Goal: Communication & Community: Answer question/provide support

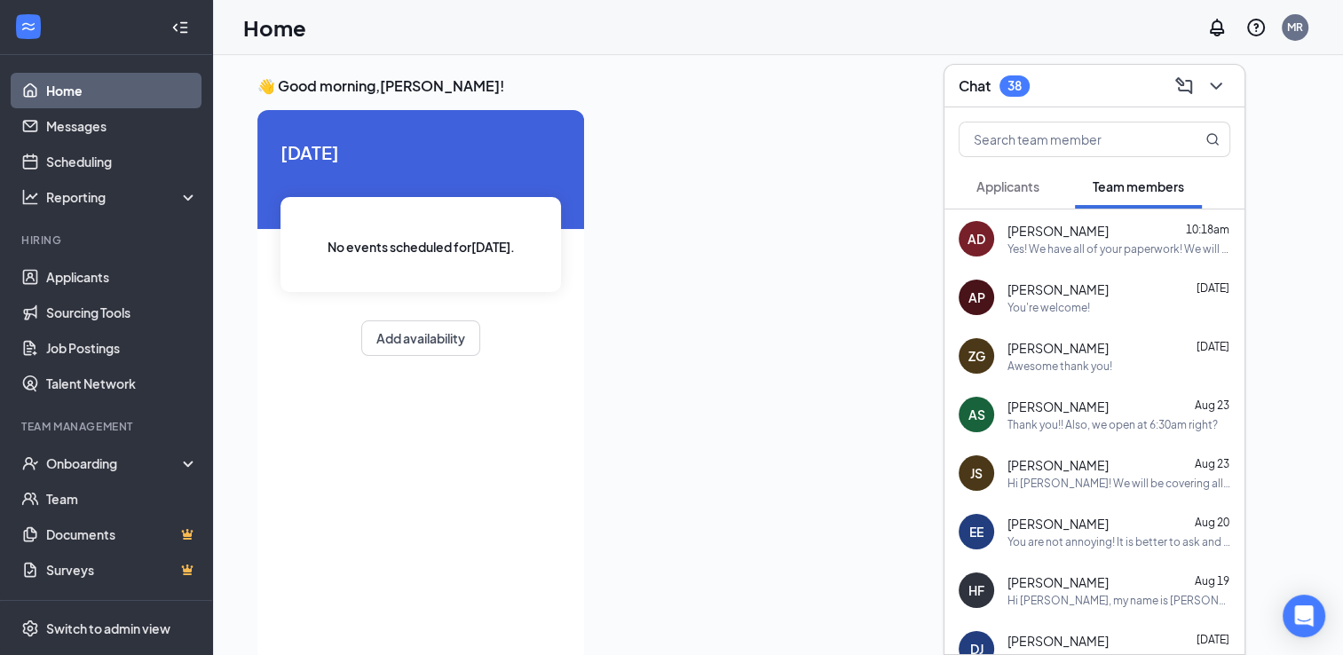
click at [1041, 190] on button "Applicants" at bounding box center [1008, 186] width 99 height 44
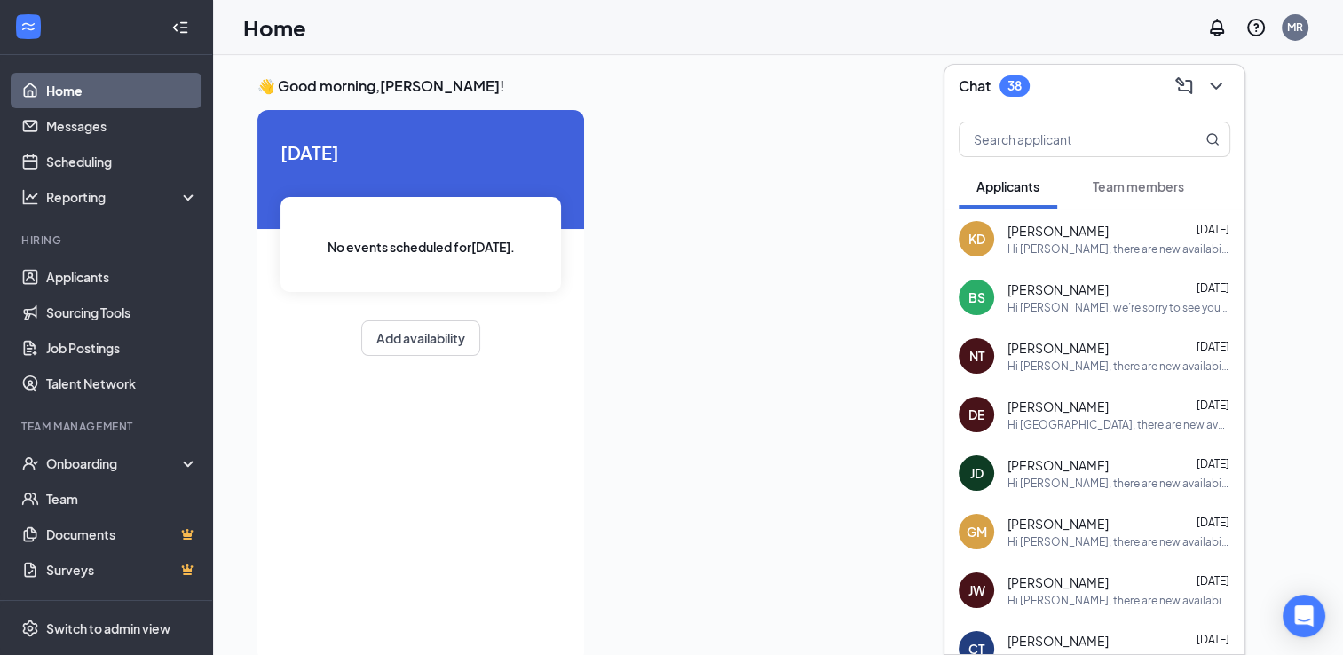
click at [1075, 80] on div "Chat 38" at bounding box center [1095, 86] width 272 height 28
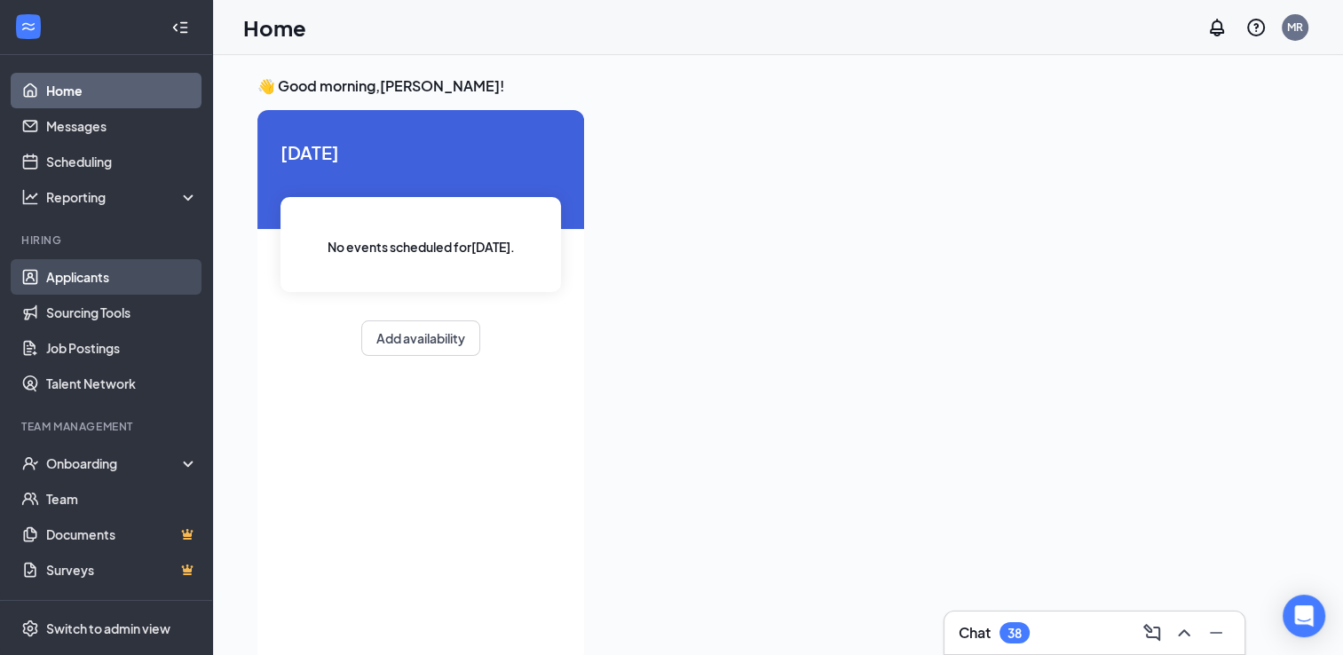
click at [82, 279] on link "Applicants" at bounding box center [122, 277] width 152 height 36
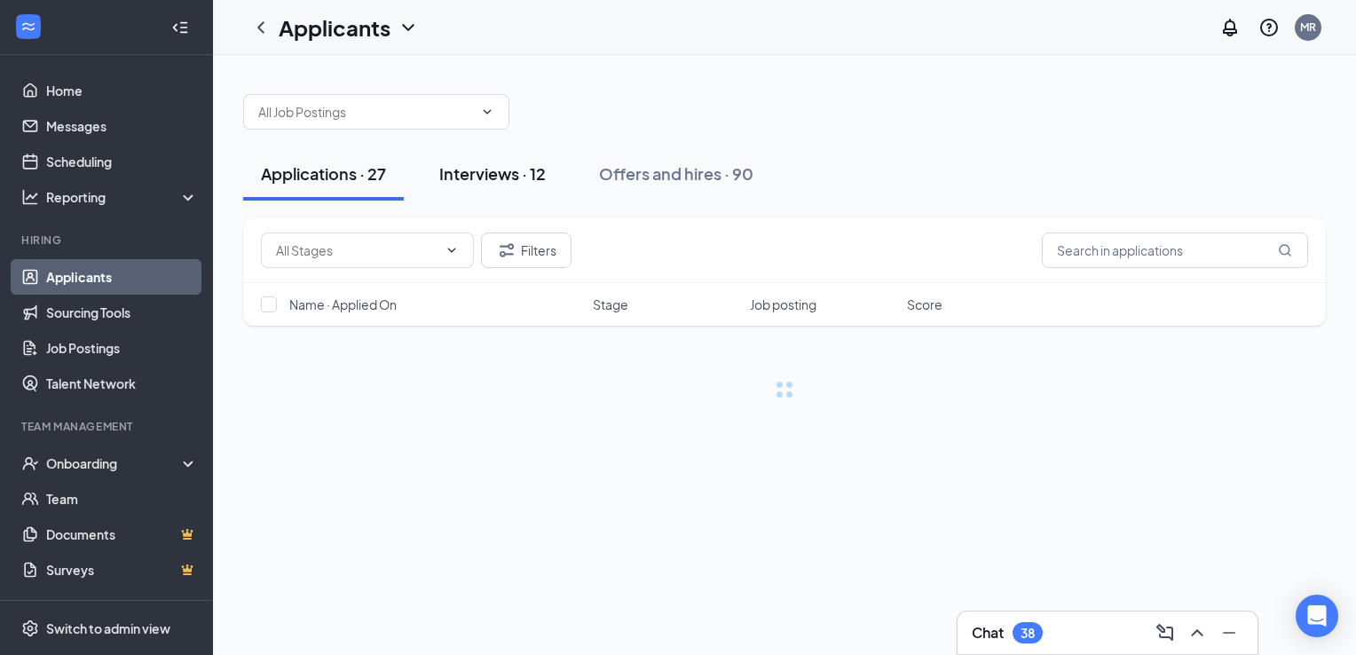
click at [525, 177] on div "Interviews · 12" at bounding box center [492, 173] width 107 height 22
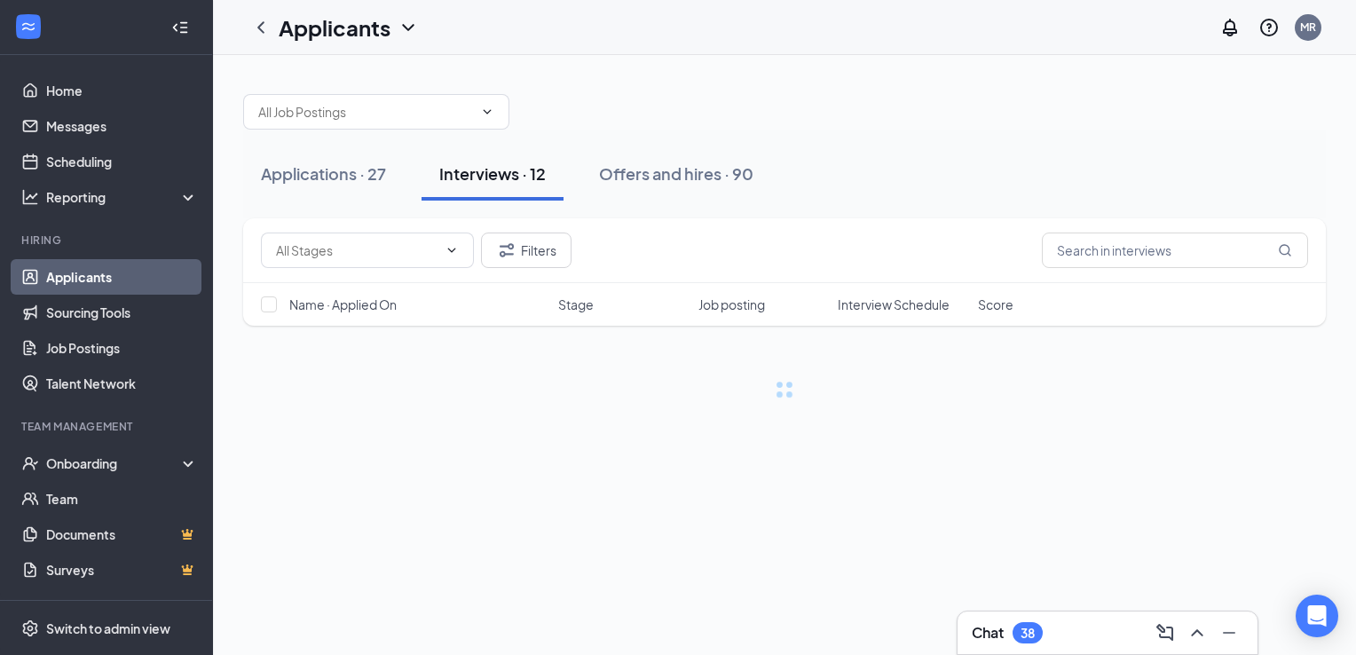
click at [525, 177] on div "Interviews · 12" at bounding box center [492, 173] width 107 height 22
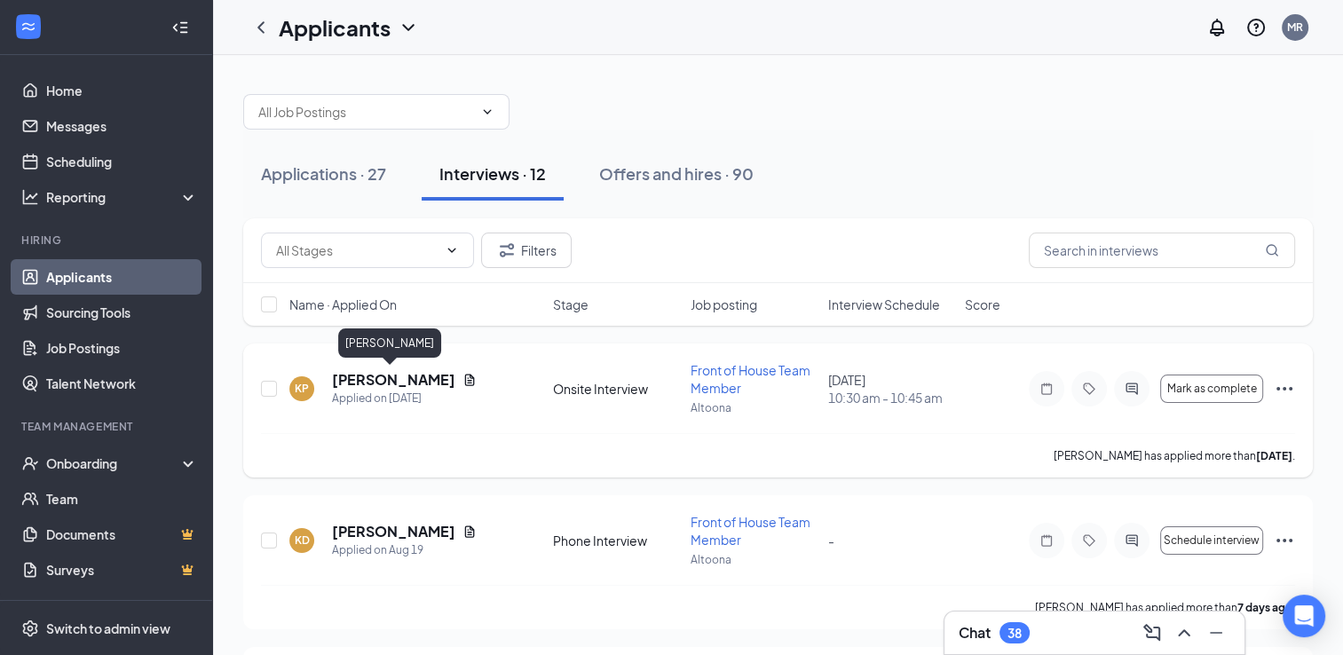
click at [392, 379] on h5 "[PERSON_NAME]" at bounding box center [393, 380] width 123 height 20
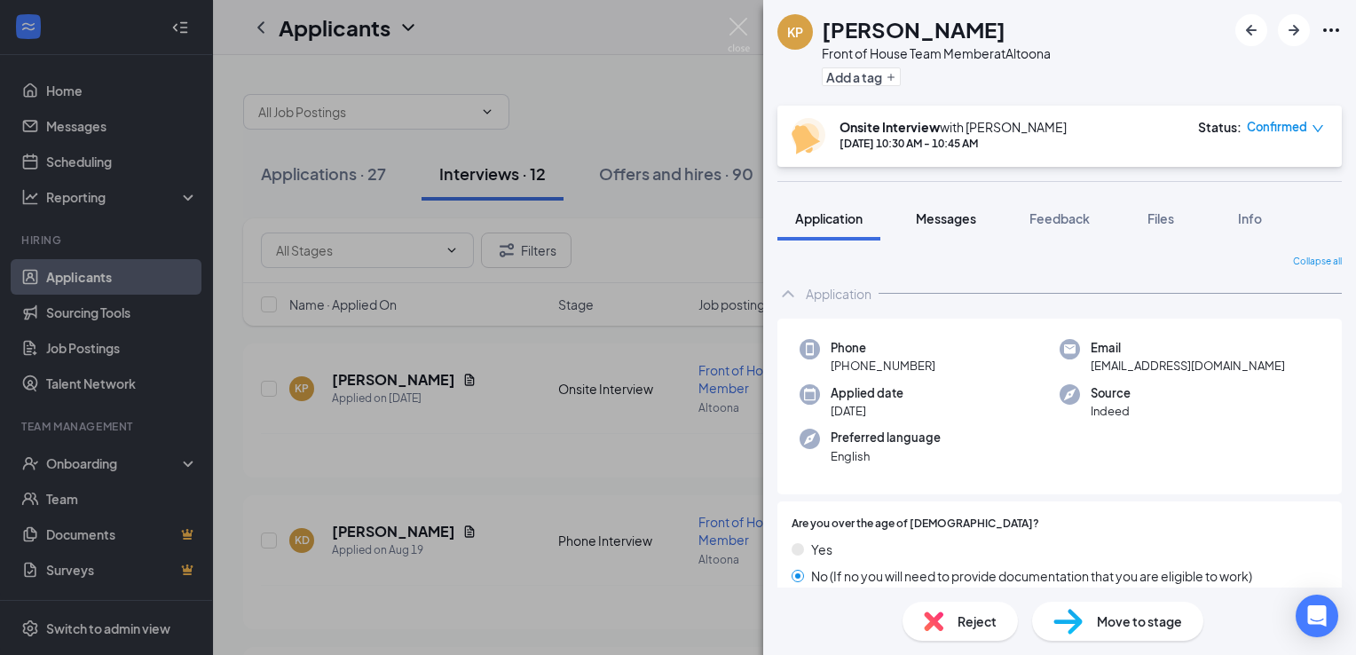
click at [957, 217] on span "Messages" at bounding box center [946, 218] width 60 height 16
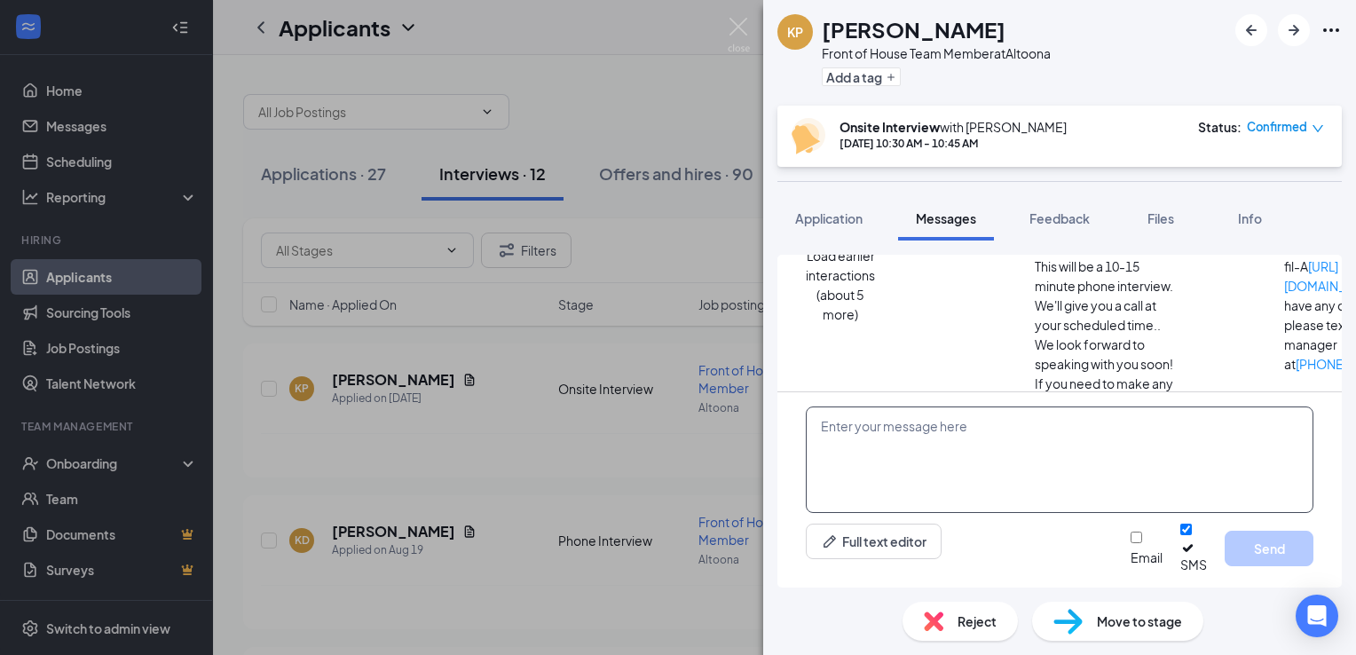
scroll to position [508, 0]
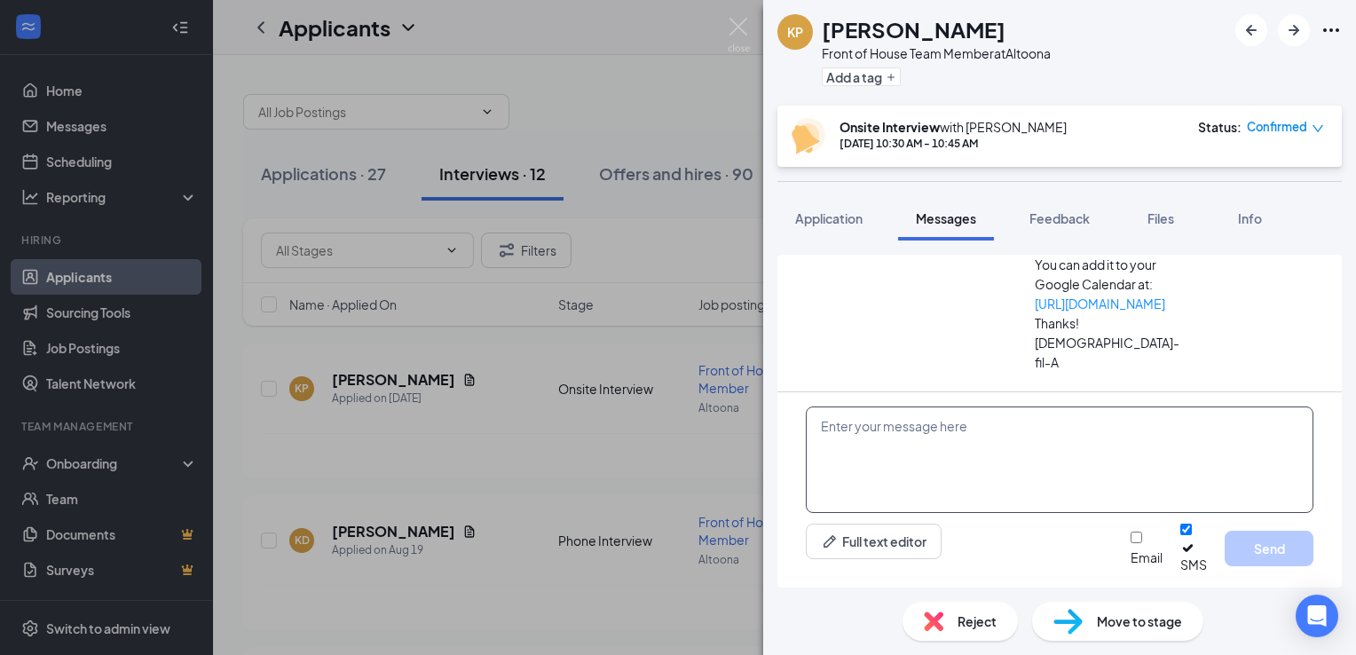
click at [902, 463] on textarea at bounding box center [1060, 459] width 508 height 107
click at [345, 372] on div "KP [PERSON_NAME] Front of House Team Member at [GEOGRAPHIC_DATA] Add a tag Onsi…" at bounding box center [678, 327] width 1356 height 655
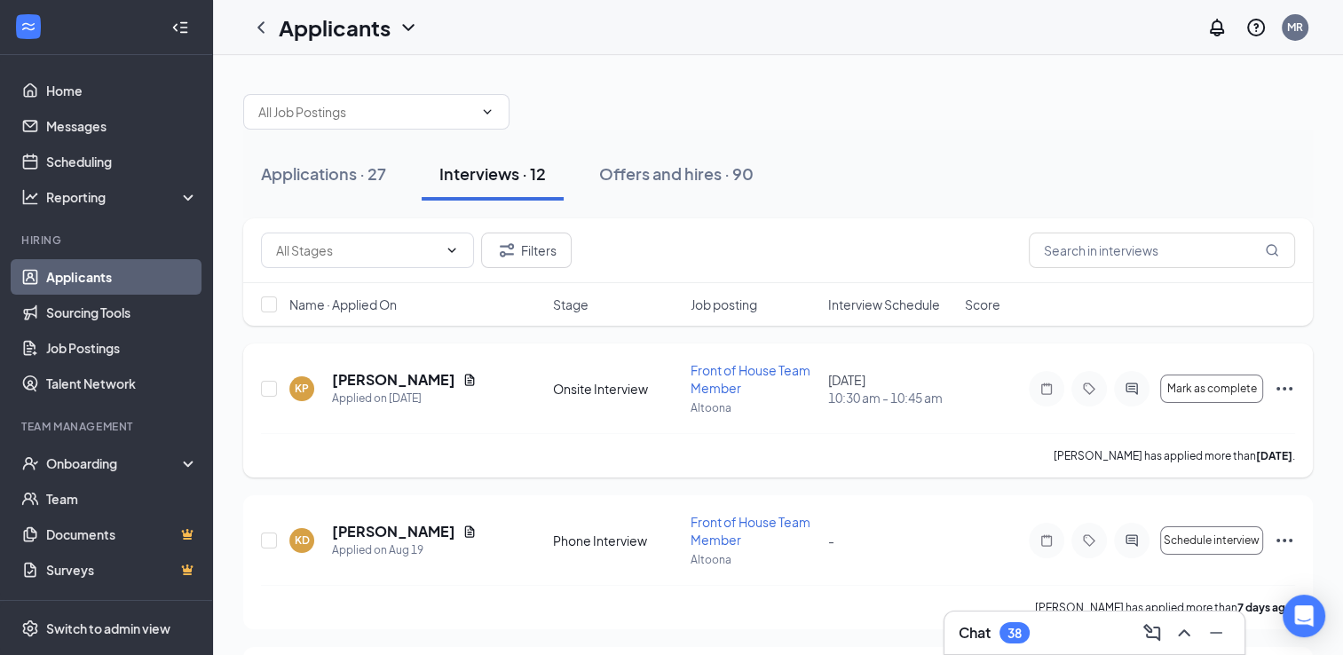
click at [381, 371] on h5 "[PERSON_NAME]" at bounding box center [393, 380] width 123 height 20
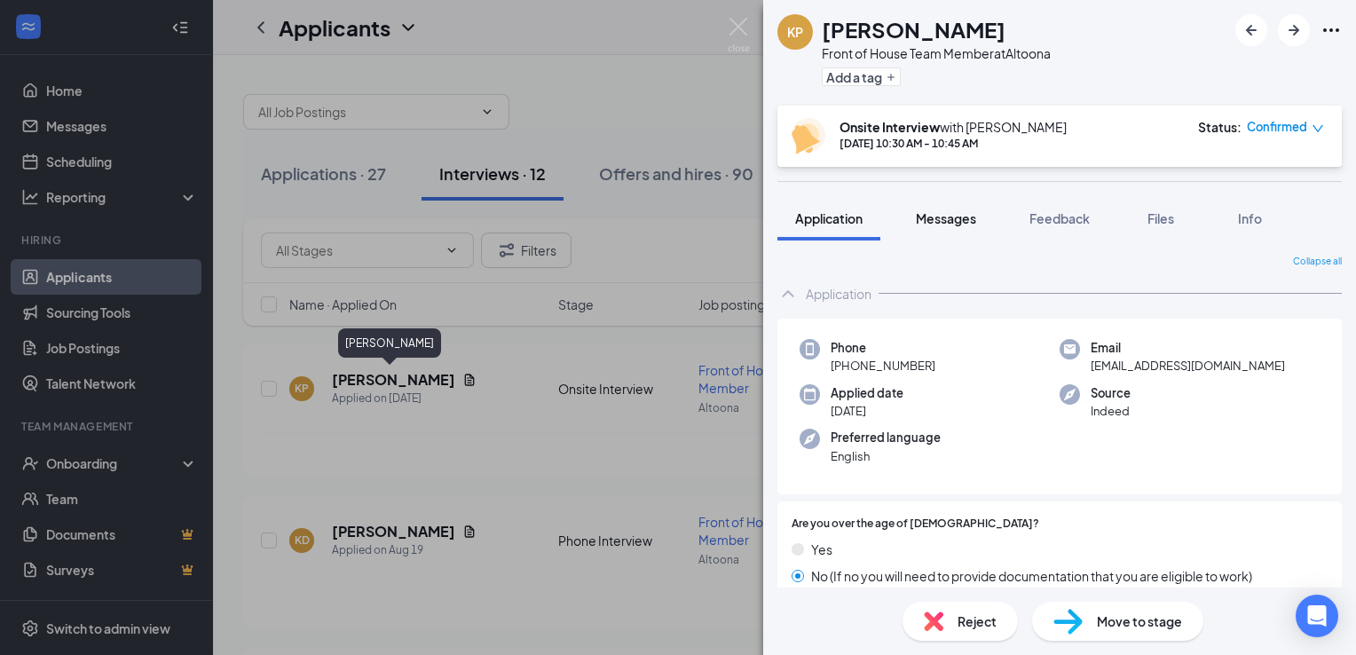
click at [966, 231] on button "Messages" at bounding box center [946, 218] width 96 height 44
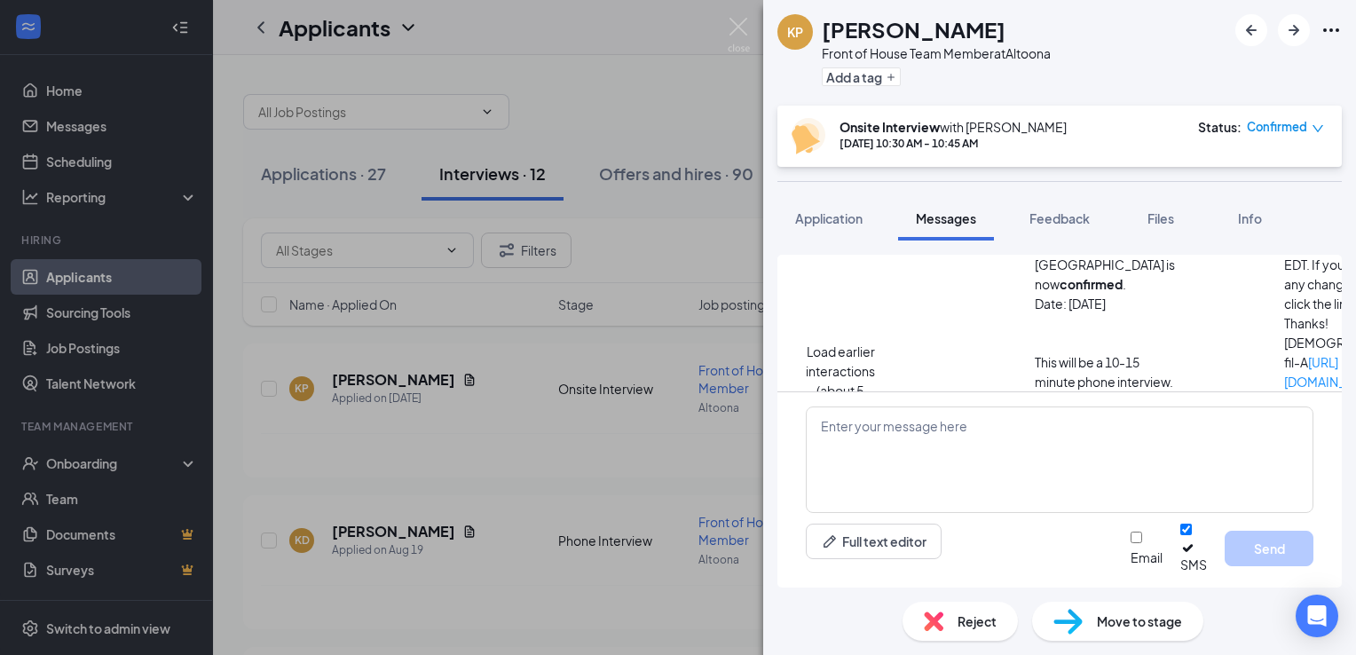
scroll to position [508, 0]
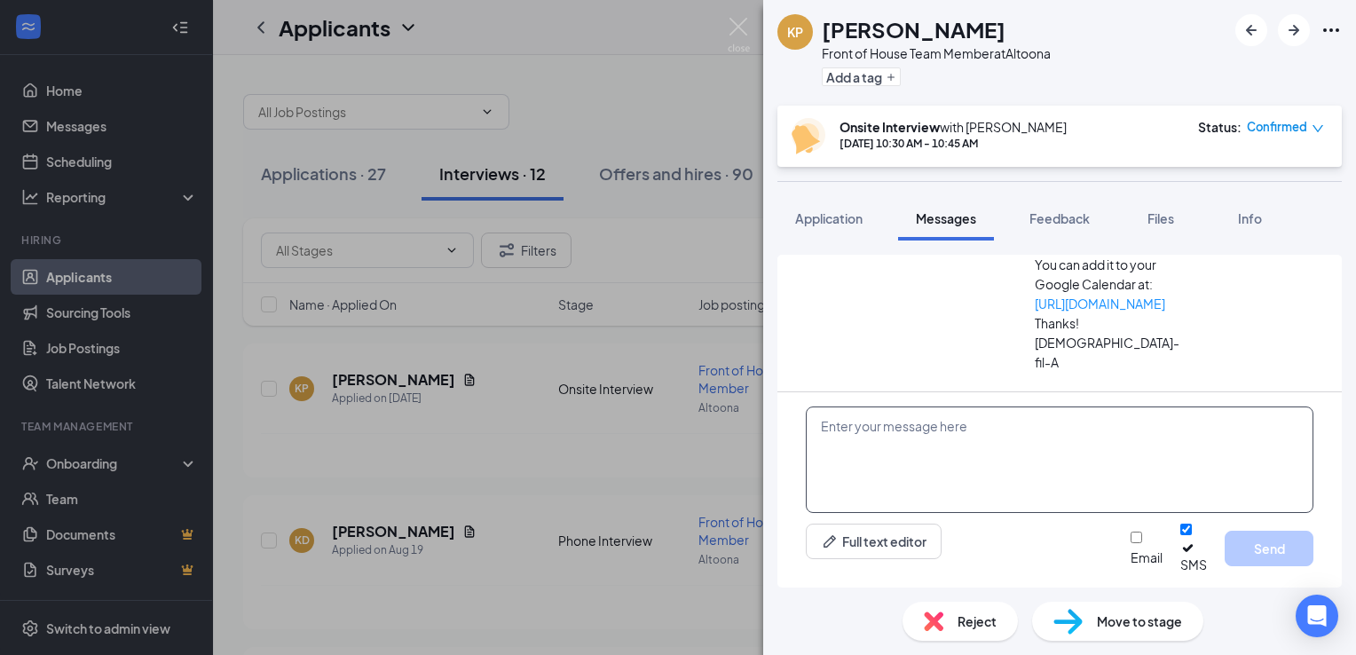
click at [864, 462] on textarea at bounding box center [1060, 459] width 508 height 107
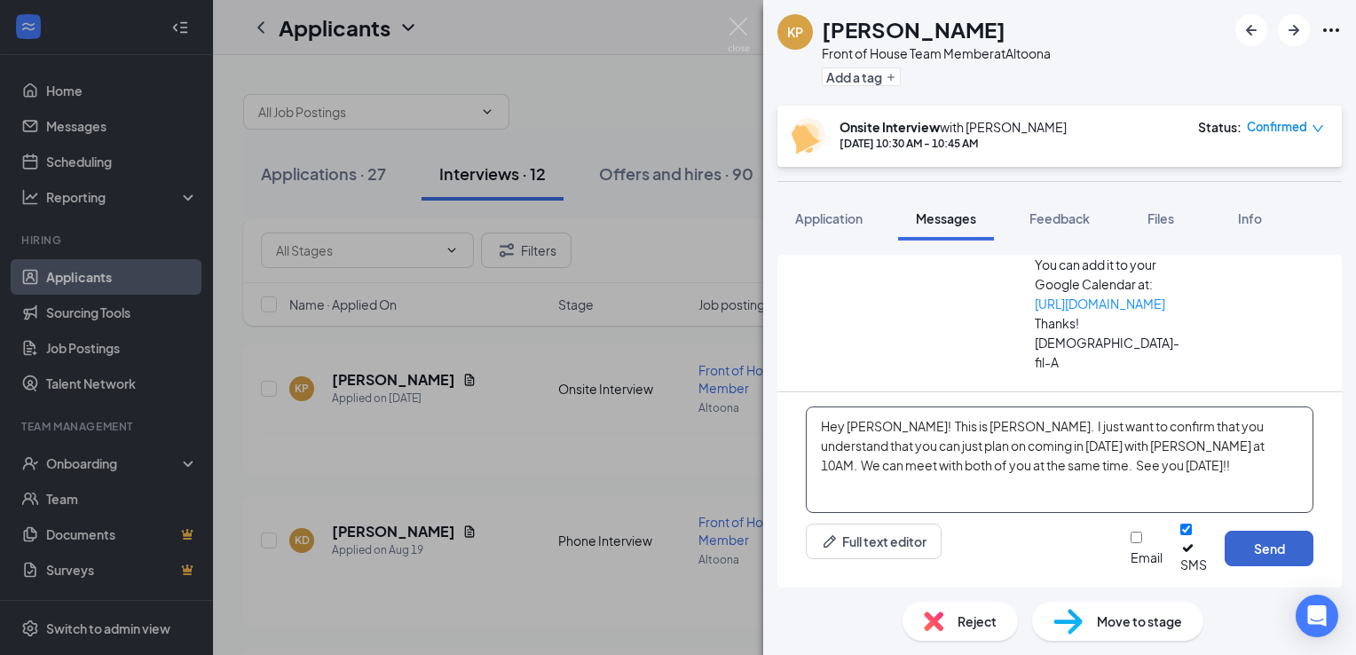
type textarea "Hey [PERSON_NAME]! This is [PERSON_NAME]. I just want to confirm that you under…"
click at [1271, 565] on button "Send" at bounding box center [1269, 549] width 89 height 36
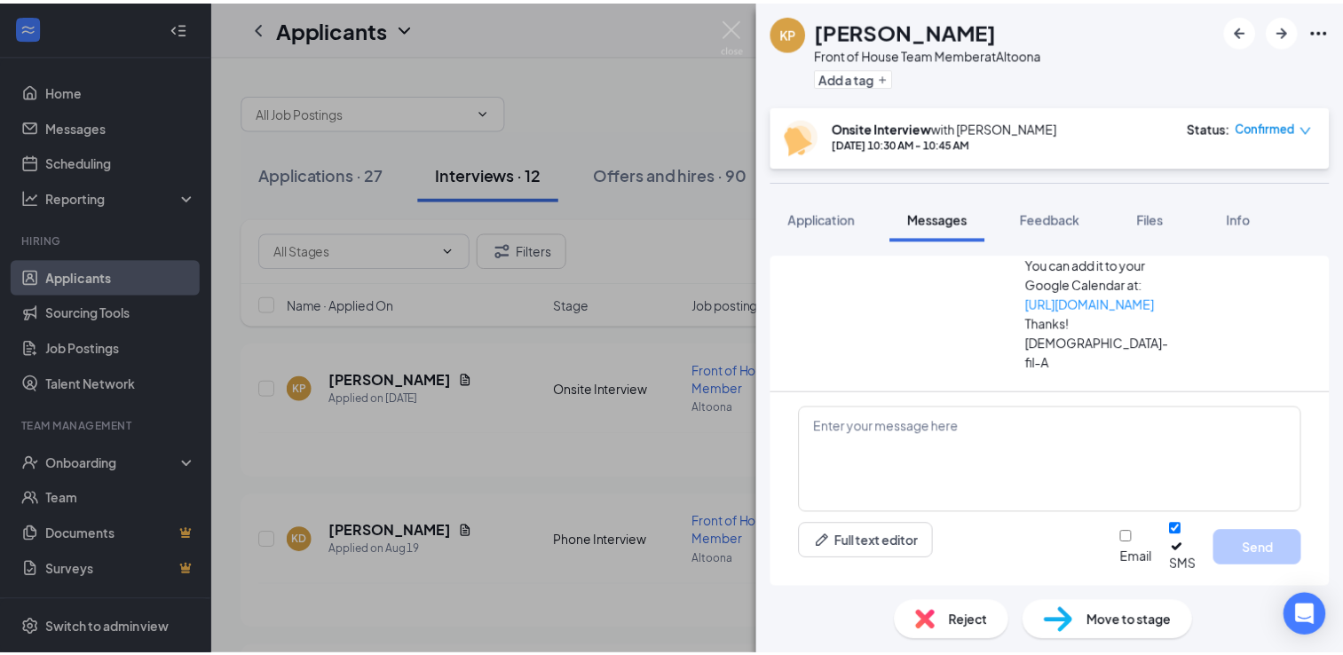
scroll to position [681, 0]
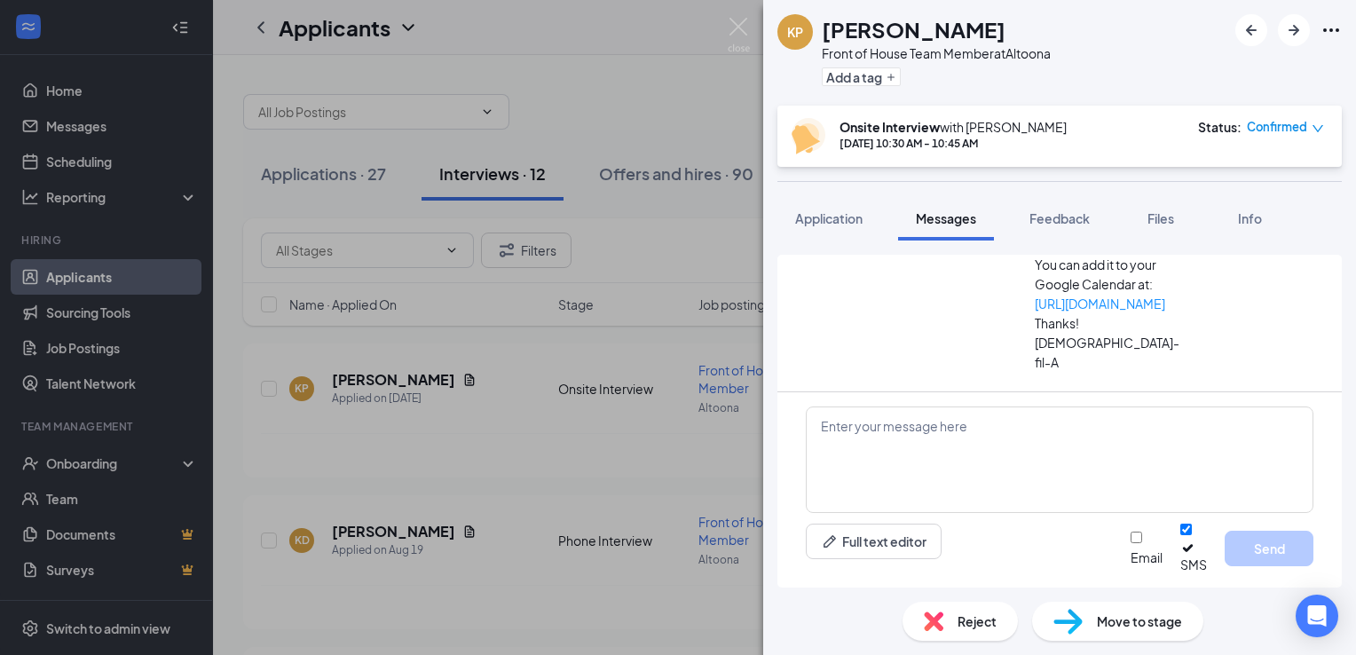
drag, startPoint x: 1153, startPoint y: 371, endPoint x: 870, endPoint y: 314, distance: 288.8
copy span "Hey [PERSON_NAME]! This is [PERSON_NAME]. I just want to confirm that you under…"
click at [742, 27] on img at bounding box center [739, 35] width 22 height 35
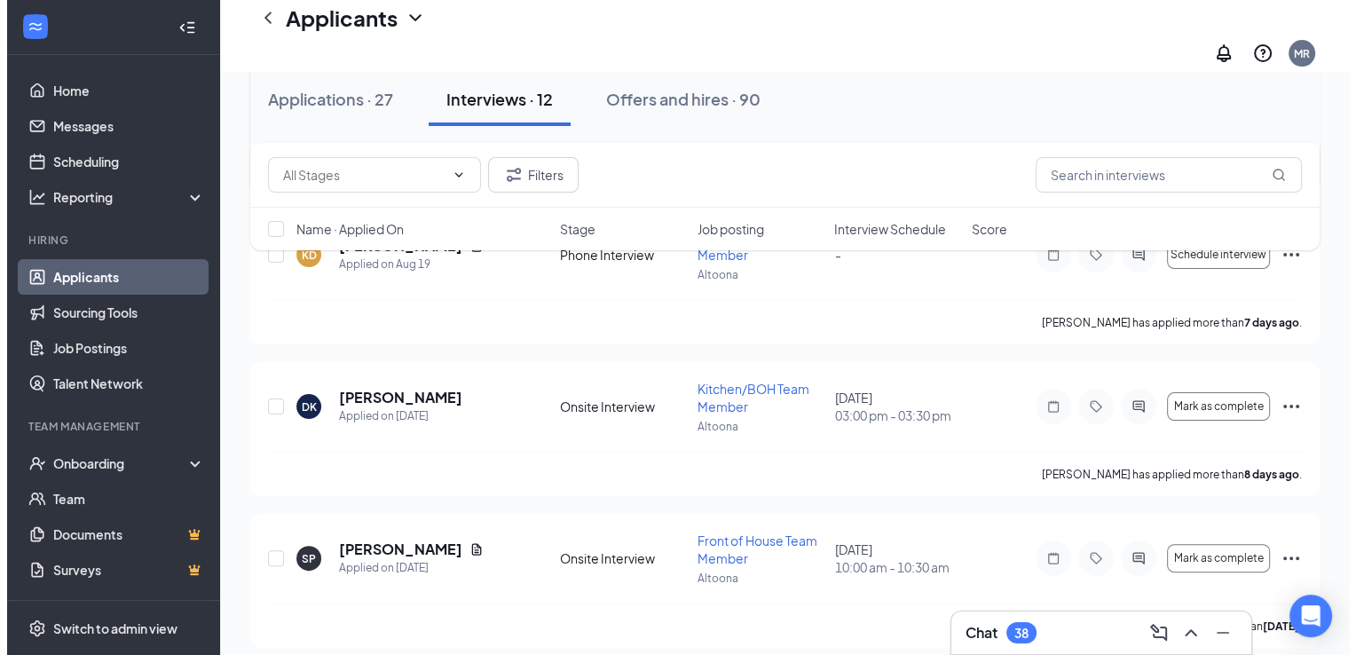
scroll to position [302, 0]
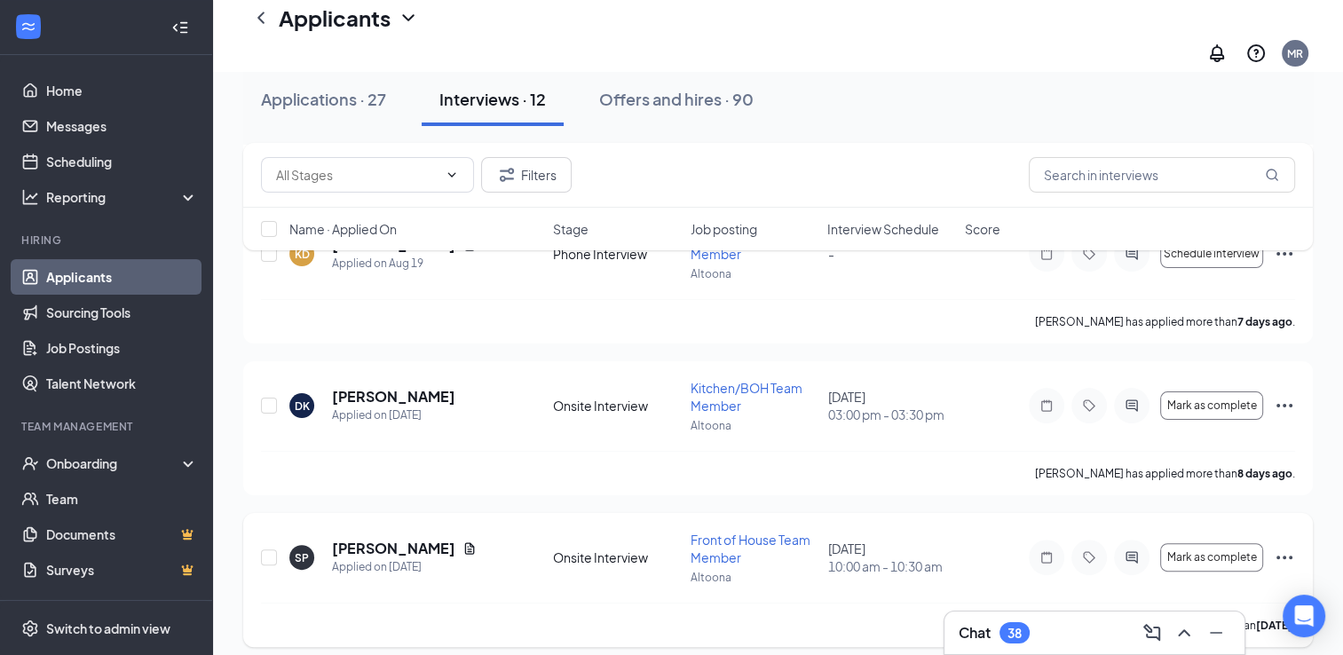
click at [353, 539] on h5 "[PERSON_NAME]" at bounding box center [393, 549] width 123 height 20
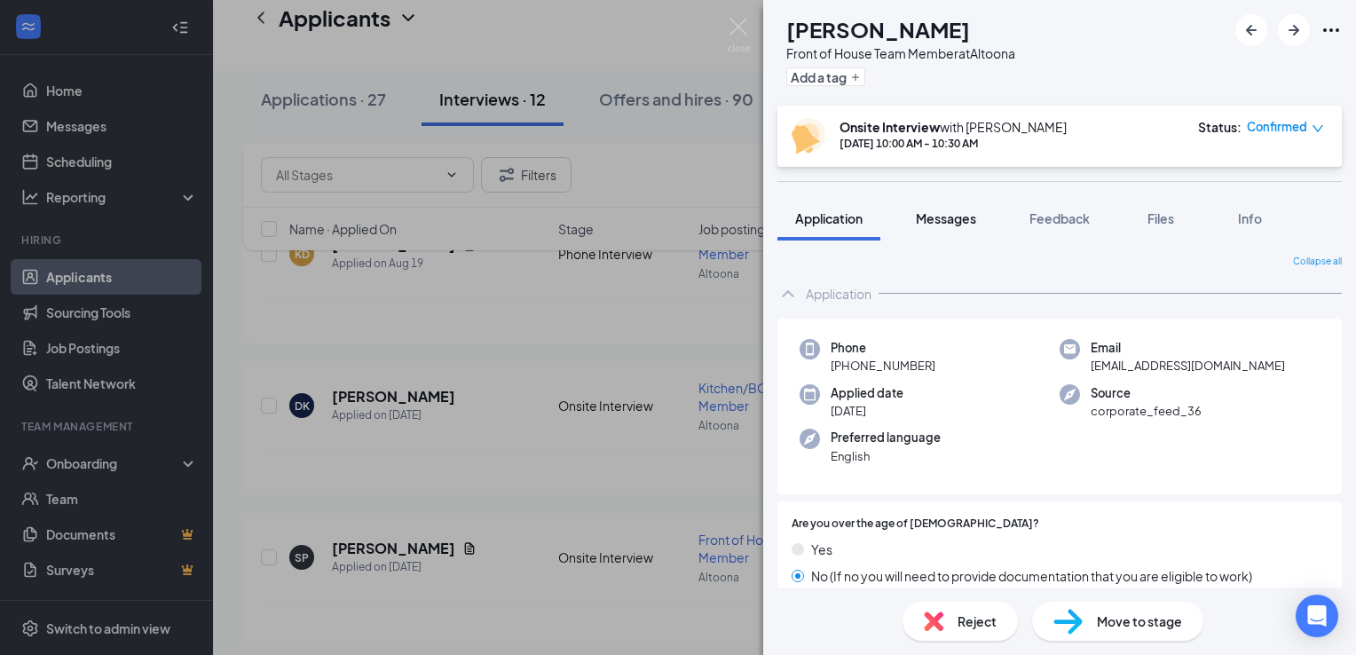
click at [955, 213] on span "Messages" at bounding box center [946, 218] width 60 height 16
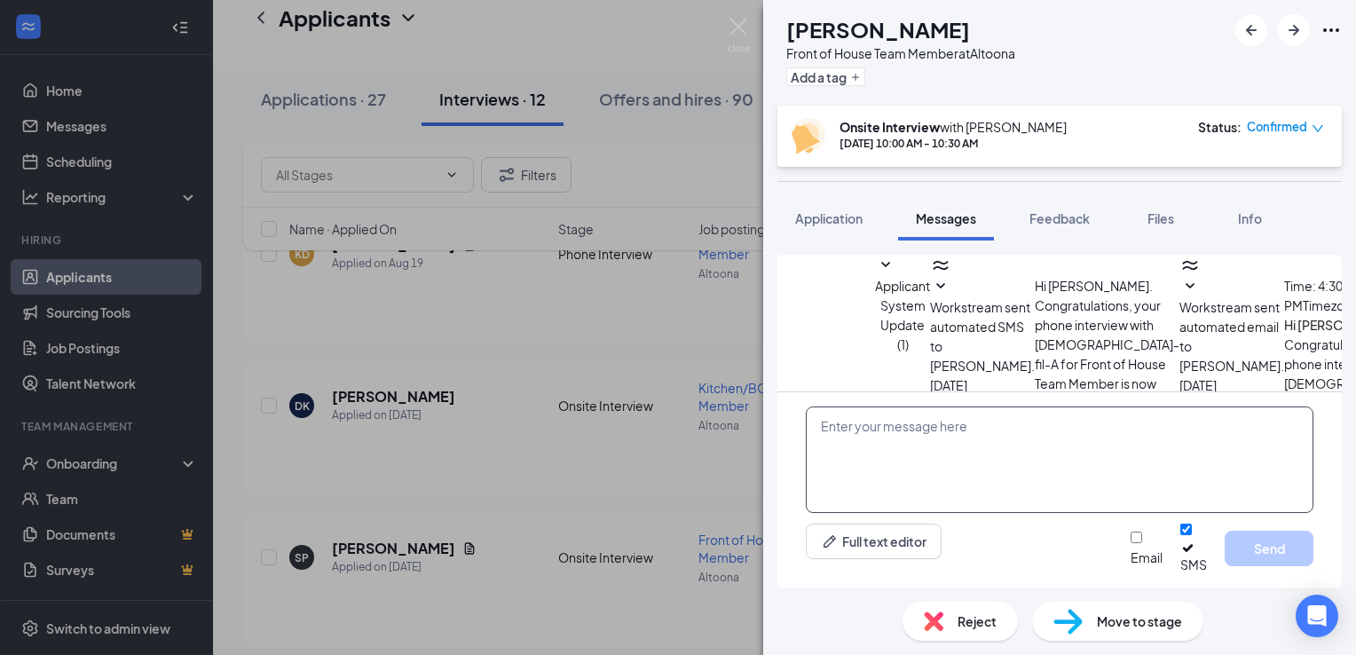
click at [891, 451] on textarea at bounding box center [1060, 459] width 508 height 107
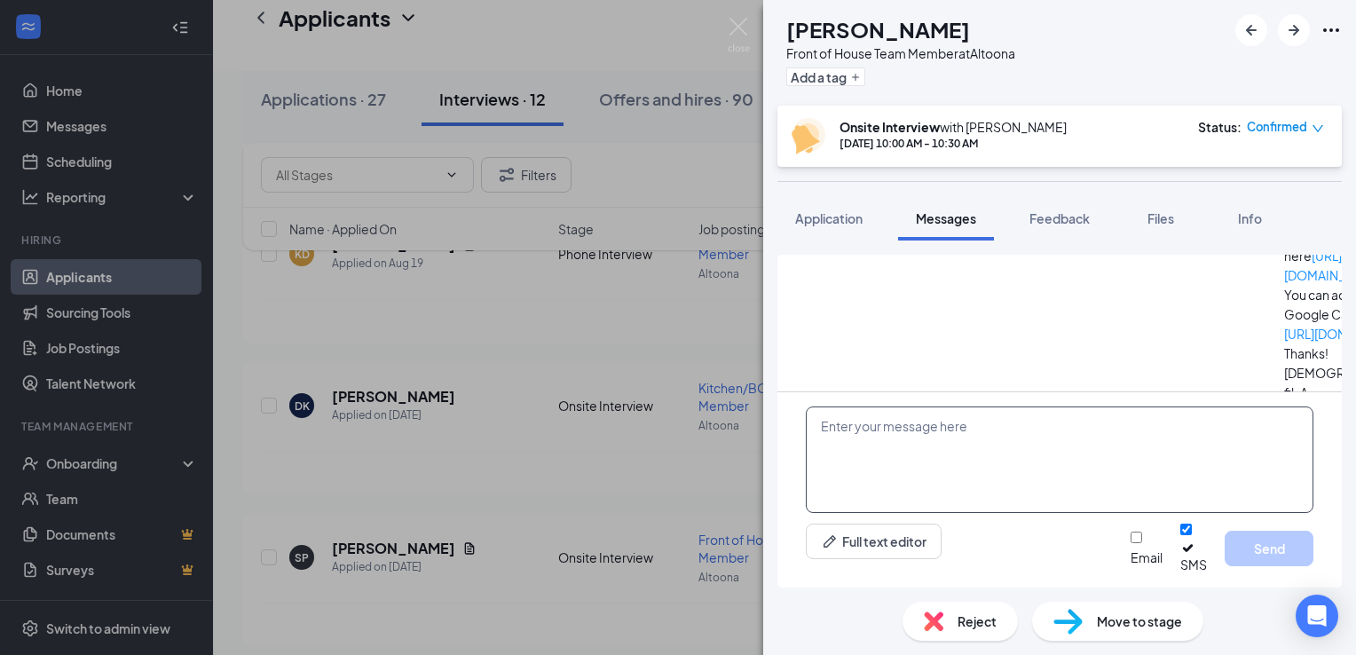
scroll to position [508, 0]
paste textarea "Hey [PERSON_NAME]! This is [PERSON_NAME]. I just want to confirm that you under…"
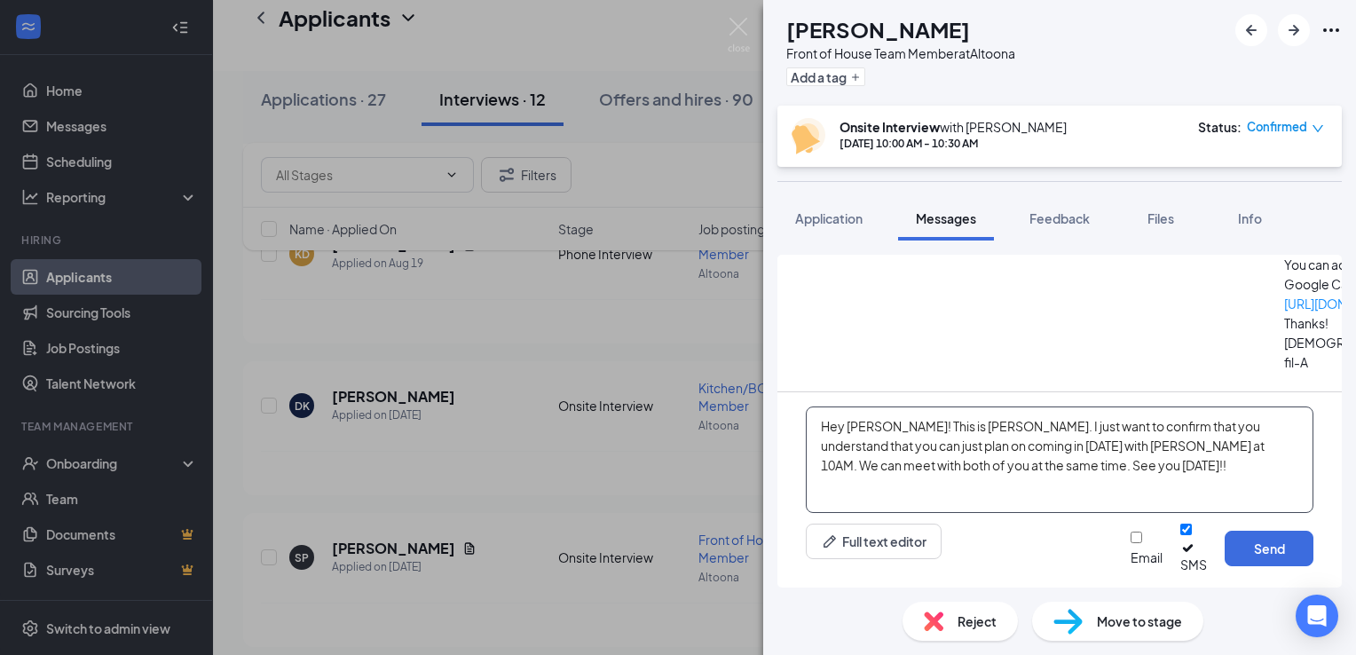
click at [891, 444] on textarea "Hey [PERSON_NAME]! This is [PERSON_NAME]. I just want to confirm that you under…" at bounding box center [1060, 459] width 508 height 107
click at [1095, 494] on textarea "Hey [PERSON_NAME]! This is [PERSON_NAME]. I just want to confirm that you under…" at bounding box center [1060, 459] width 508 height 107
click at [1093, 461] on textarea "Hey [PERSON_NAME]! This is [PERSON_NAME]. I just want to confirm that you under…" at bounding box center [1060, 459] width 508 height 107
type textarea "Hey [PERSON_NAME]! This is [PERSON_NAME]. I just want to confirm that you under…"
click at [1074, 478] on textarea "Hey [PERSON_NAME]! This is [PERSON_NAME]. I just want to confirm that you under…" at bounding box center [1060, 459] width 508 height 107
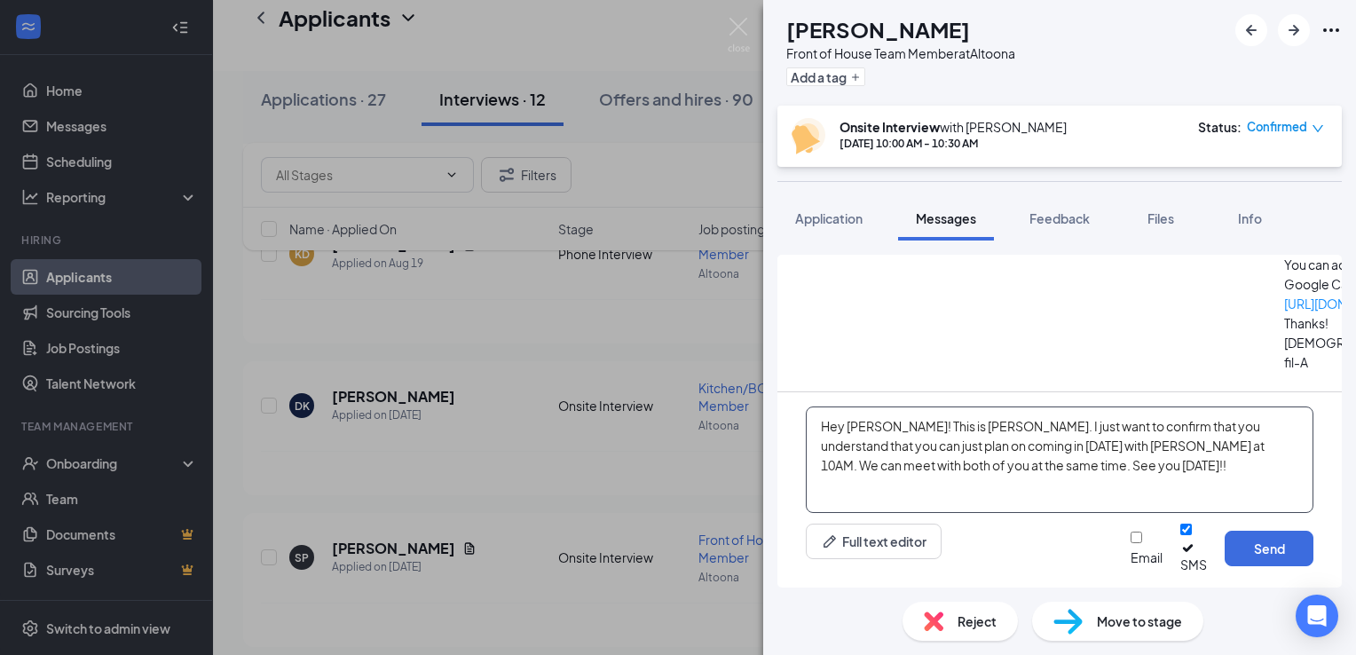
drag, startPoint x: 1085, startPoint y: 497, endPoint x: 774, endPoint y: 438, distance: 316.3
click at [774, 438] on div "Load earlier interactions (about 8 more) Applicant System Update (1) Workstream…" at bounding box center [1059, 414] width 593 height 347
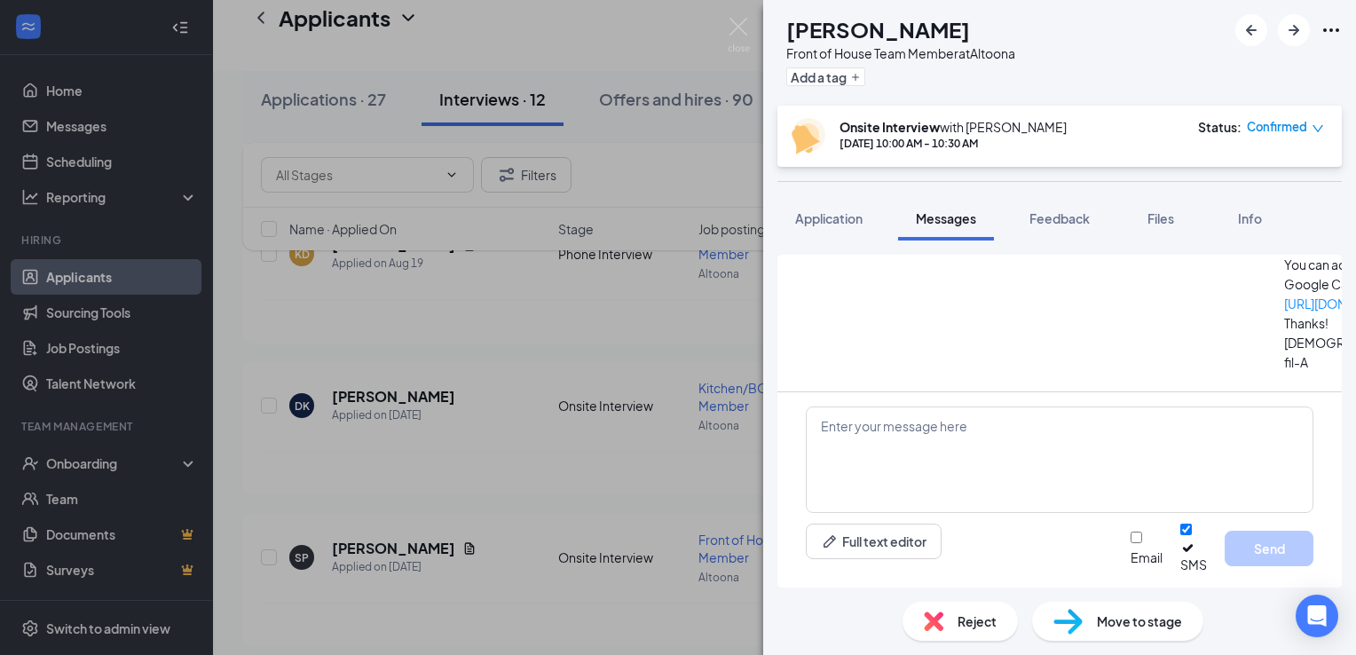
click at [737, 32] on img at bounding box center [739, 35] width 22 height 35
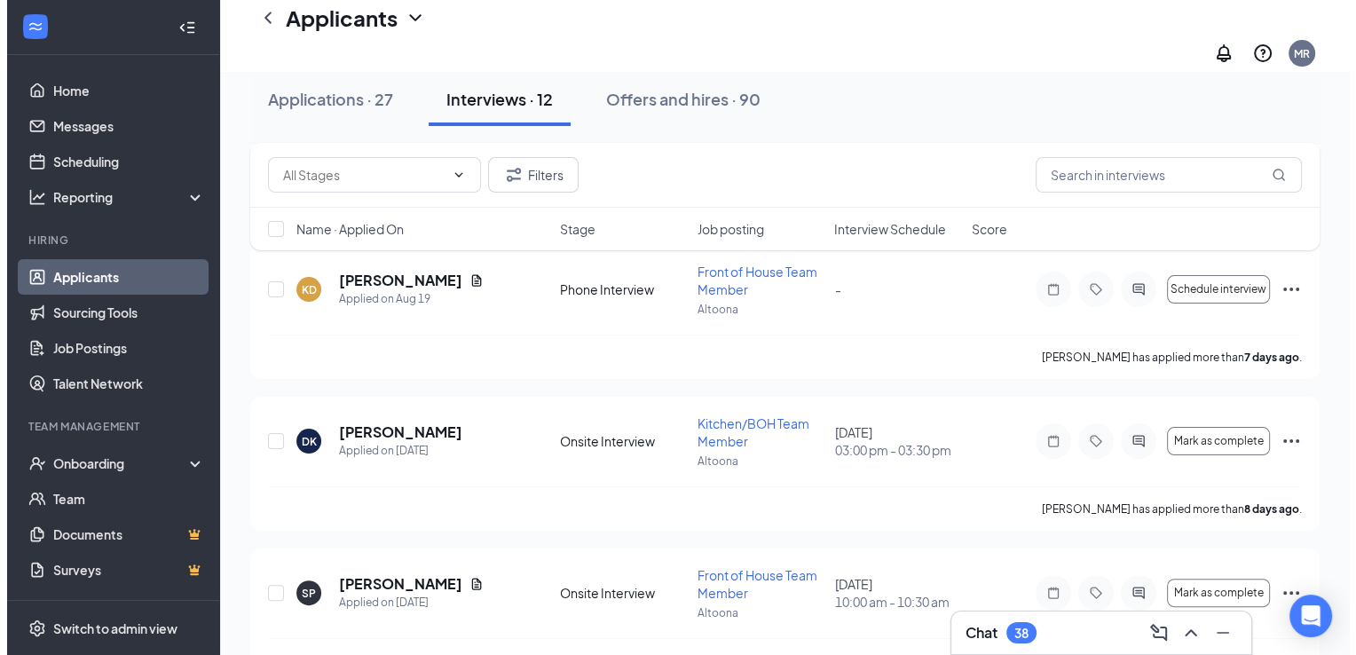
scroll to position [283, 0]
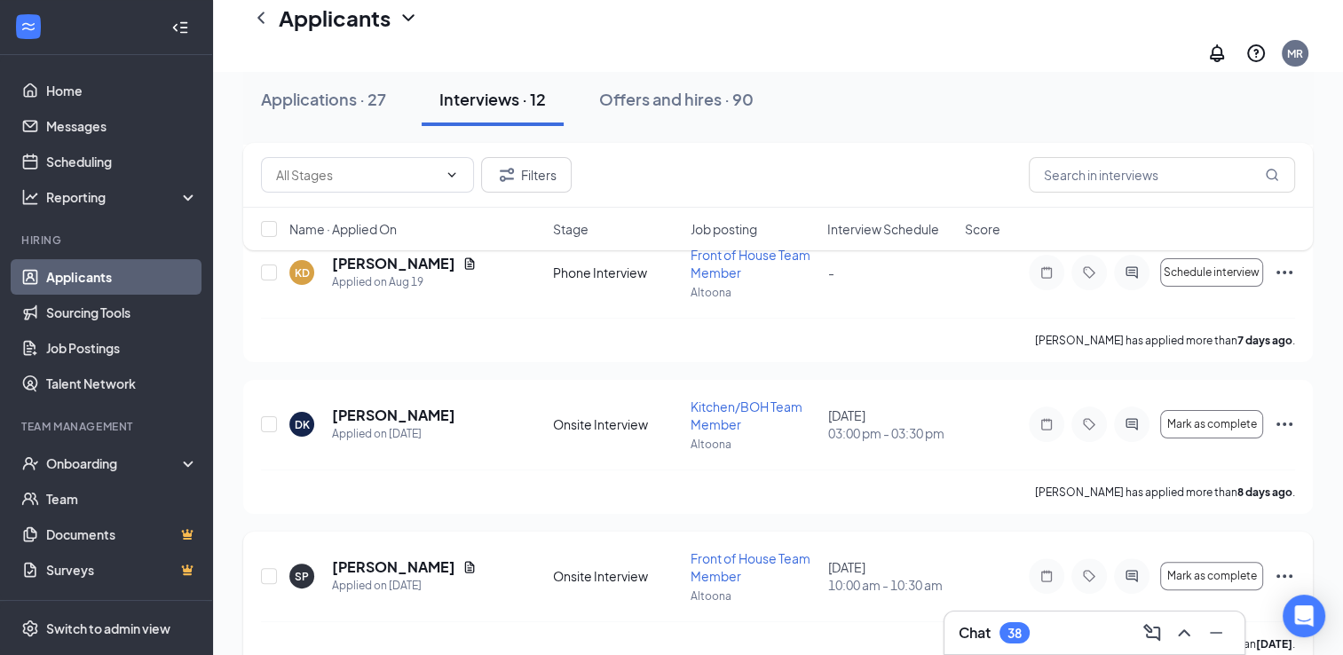
click at [398, 557] on h5 "[PERSON_NAME]" at bounding box center [393, 567] width 123 height 20
click at [383, 564] on div "SP [PERSON_NAME] Front of House Team Member at [GEOGRAPHIC_DATA] Add a tag Onsi…" at bounding box center [671, 327] width 1343 height 655
click at [390, 557] on h5 "[PERSON_NAME]" at bounding box center [393, 567] width 123 height 20
click at [399, 563] on div "SP [PERSON_NAME] Front of House Team Member at [GEOGRAPHIC_DATA] Add a tag Onsi…" at bounding box center [671, 327] width 1343 height 655
click at [366, 557] on h5 "[PERSON_NAME]" at bounding box center [393, 567] width 123 height 20
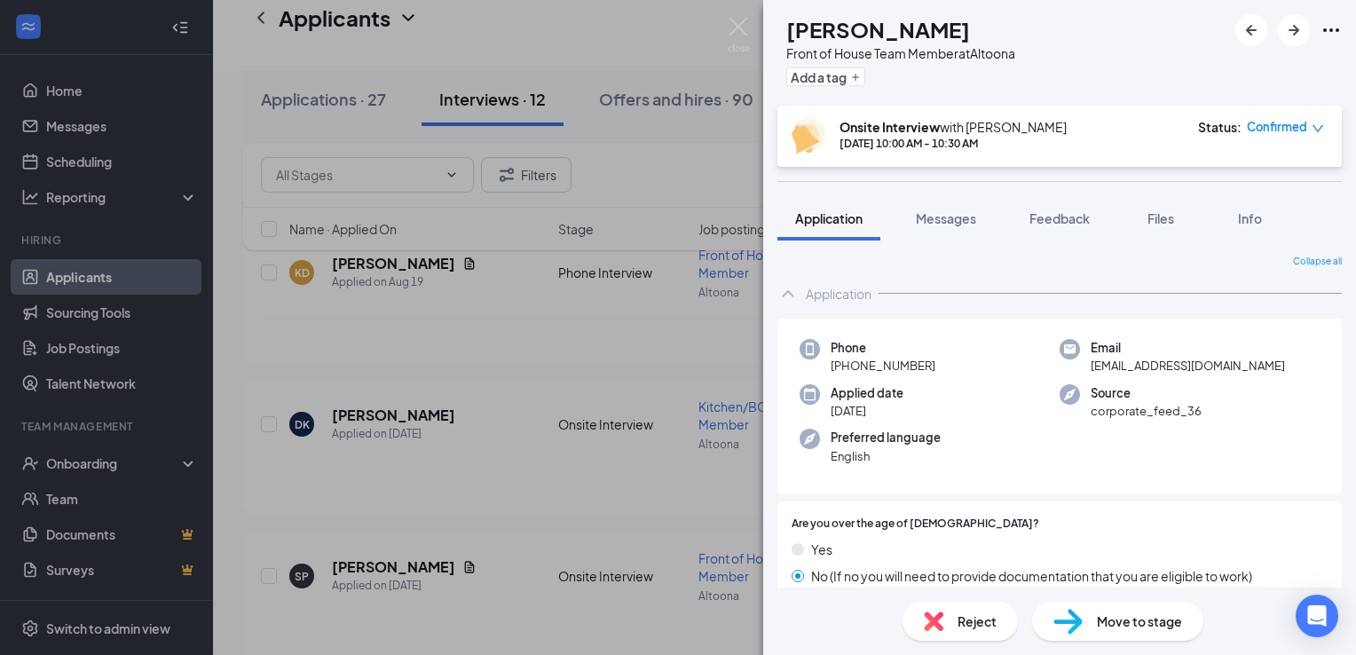
click at [948, 215] on span "Messages" at bounding box center [946, 218] width 60 height 16
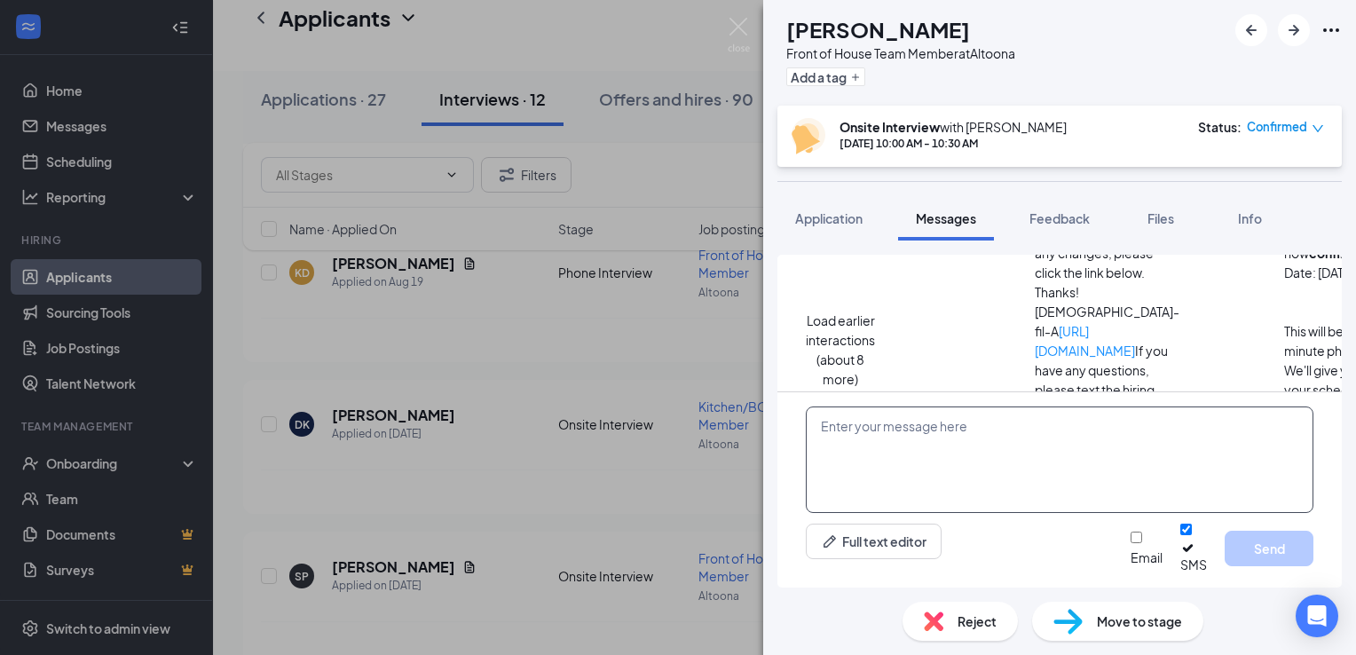
click at [869, 478] on textarea at bounding box center [1060, 459] width 508 height 107
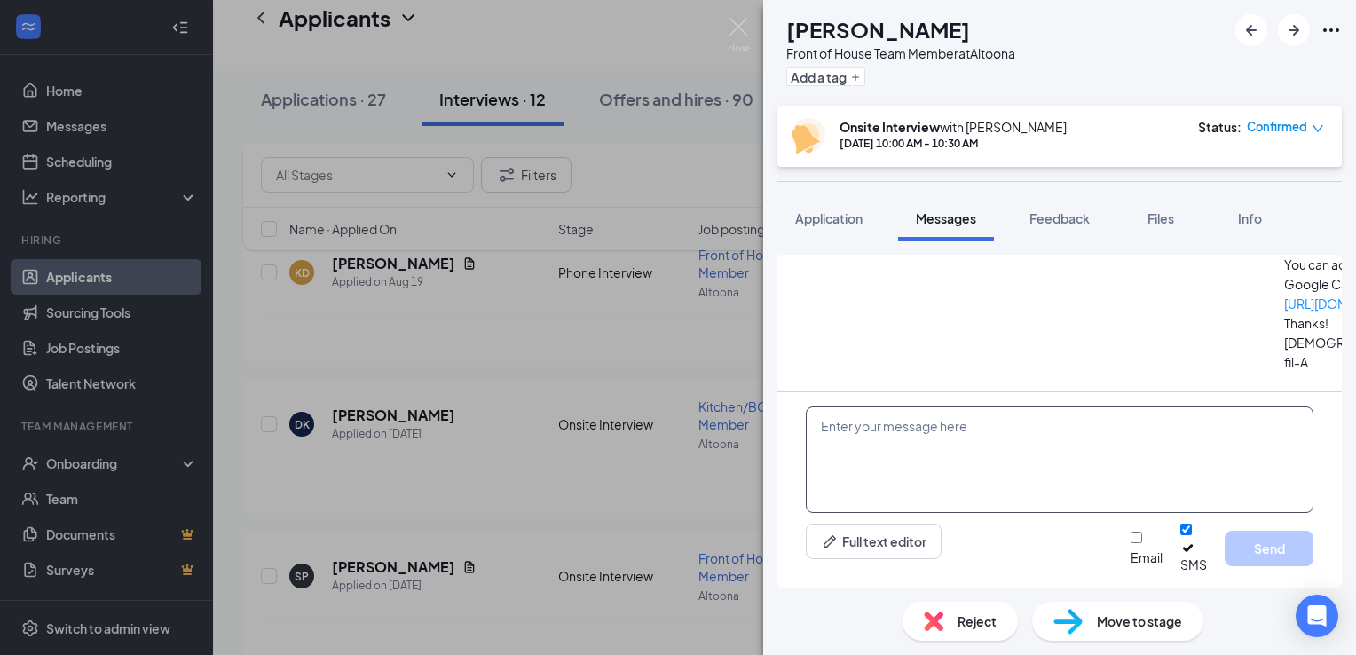
scroll to position [508, 0]
paste textarea "Hey [PERSON_NAME]! This is [PERSON_NAME]. I just want to confirm that you under…"
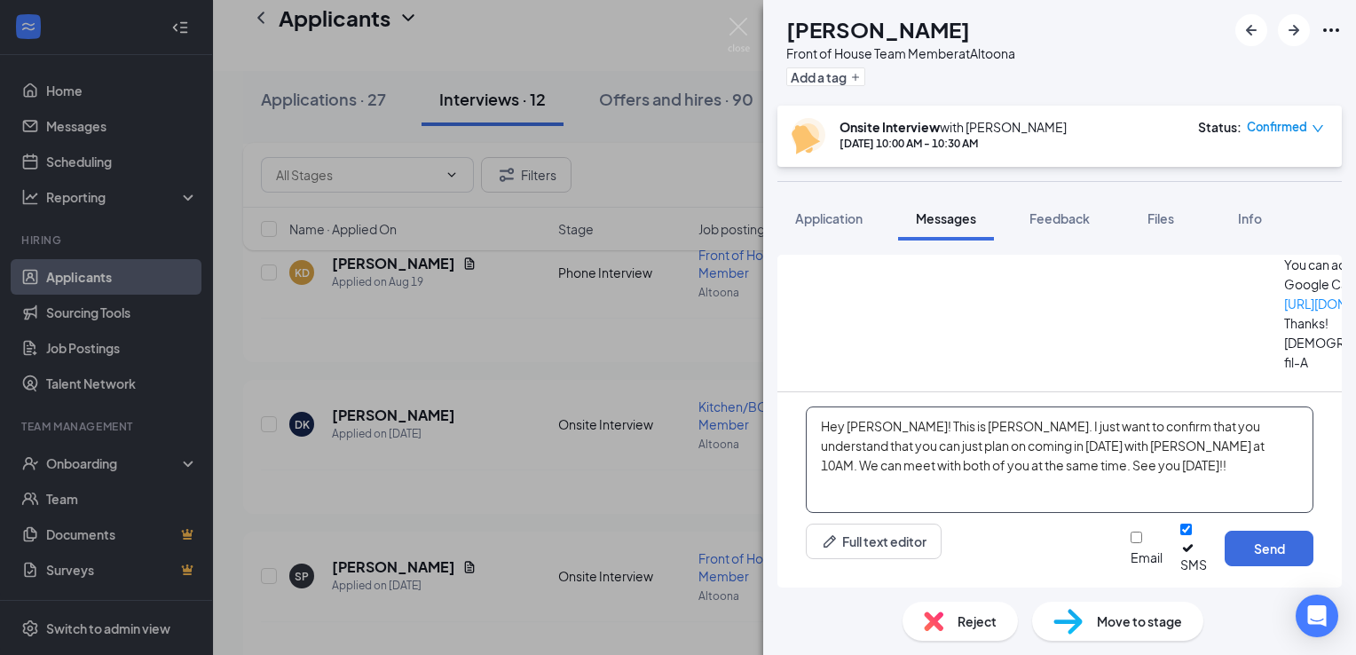
click at [1077, 483] on textarea "Hey [PERSON_NAME]! This is [PERSON_NAME]. I just want to confirm that you under…" at bounding box center [1060, 459] width 508 height 107
type textarea "Hey [PERSON_NAME]! This is [PERSON_NAME]. I just want to confirm that you under…"
click at [1264, 556] on button "Send" at bounding box center [1269, 549] width 89 height 36
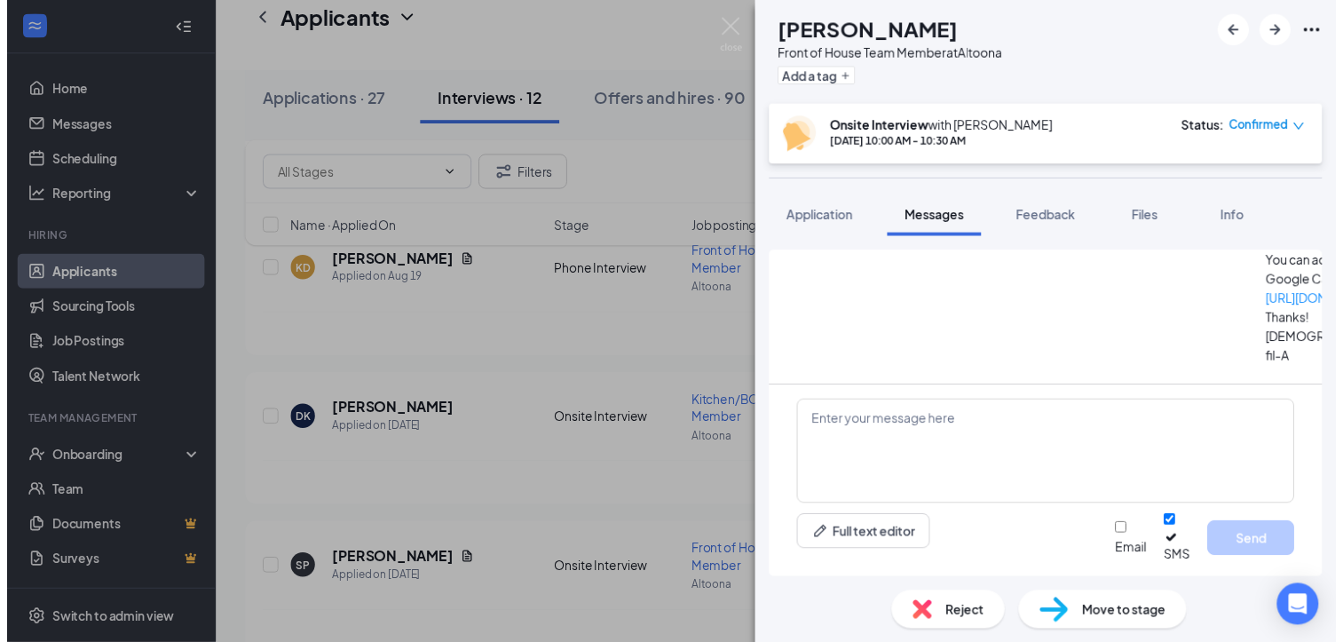
scroll to position [681, 0]
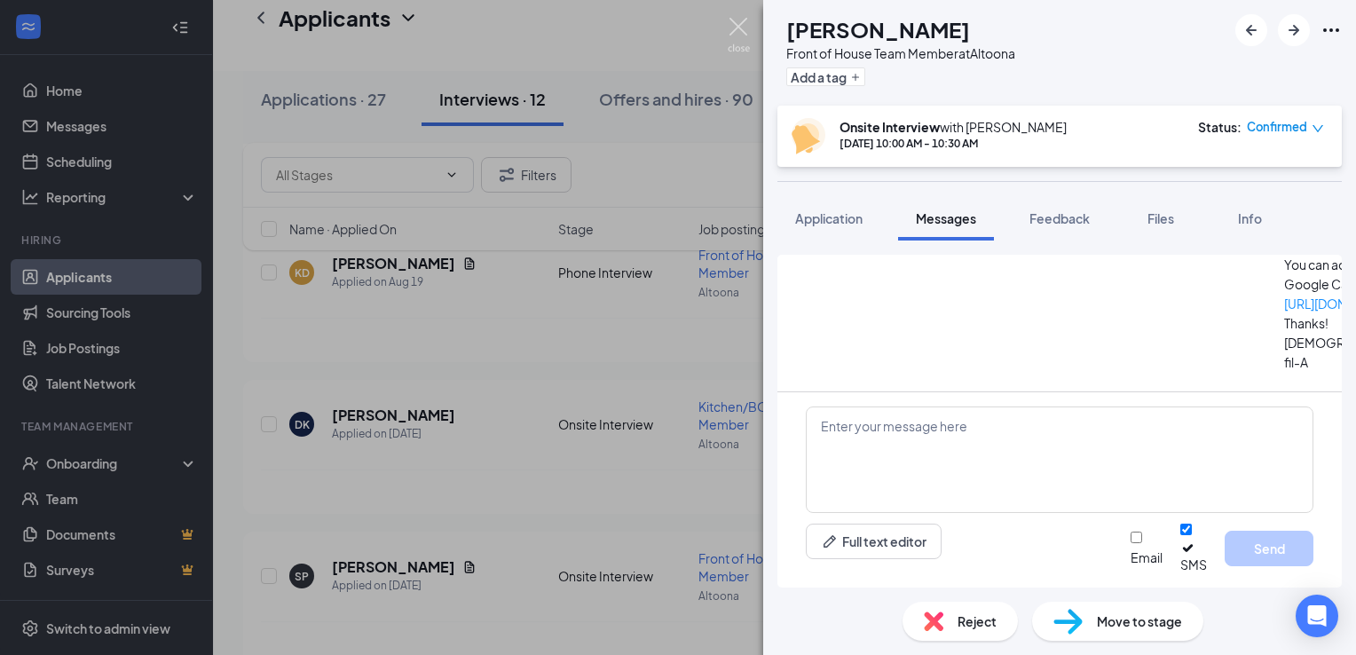
click at [738, 27] on img at bounding box center [739, 35] width 22 height 35
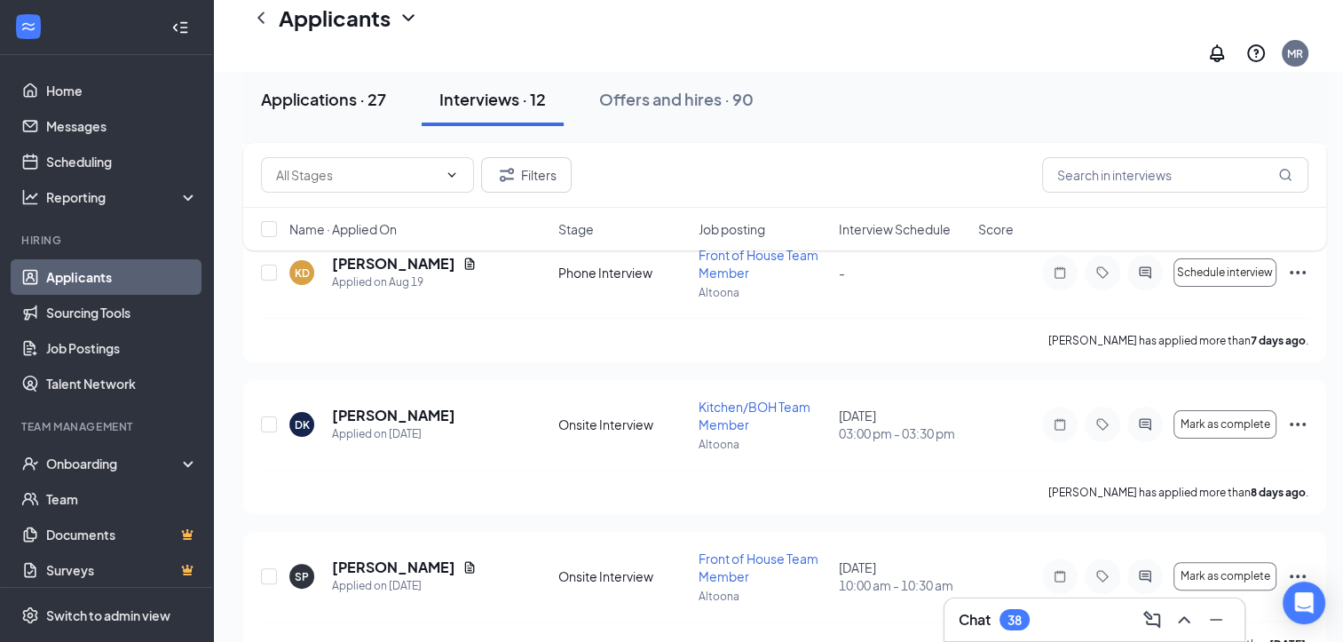
click at [330, 106] on div "Applications · 27" at bounding box center [323, 99] width 125 height 22
